Goal: Task Accomplishment & Management: Use online tool/utility

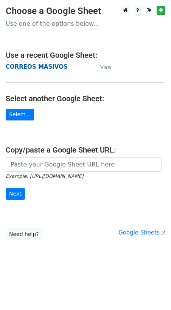
click at [28, 69] on strong "CORREOS MASIVOS" at bounding box center [37, 66] width 62 height 7
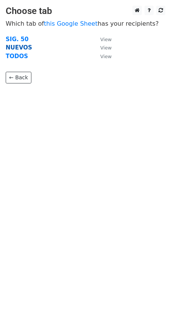
click at [18, 47] on strong "NUEVOS" at bounding box center [19, 47] width 26 height 7
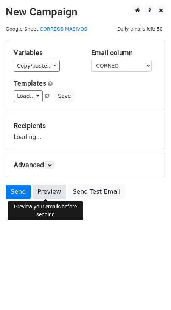
click at [43, 194] on link "Preview" at bounding box center [48, 191] width 33 height 14
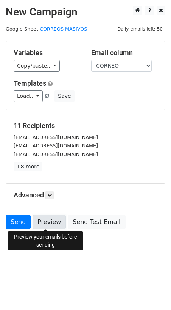
click at [46, 219] on link "Preview" at bounding box center [48, 222] width 33 height 14
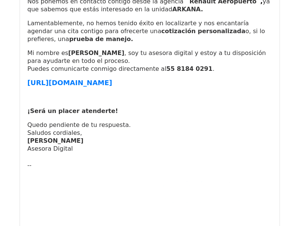
scroll to position [113, 0]
